Goal: Task Accomplishment & Management: Manage account settings

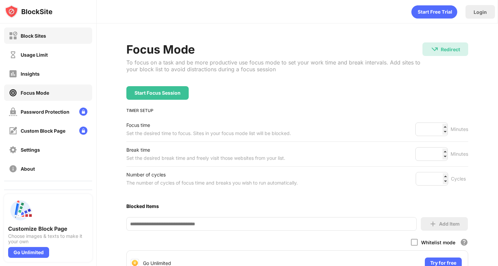
click at [80, 34] on div "Block Sites" at bounding box center [48, 35] width 88 height 16
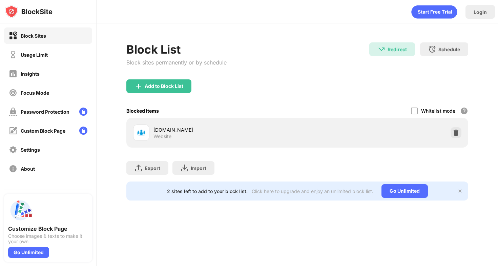
click at [399, 51] on div "Redirect" at bounding box center [397, 49] width 19 height 6
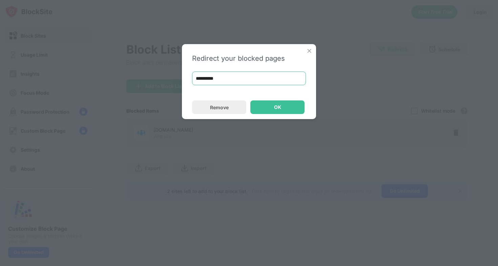
click at [270, 74] on input "**********" at bounding box center [249, 79] width 114 height 14
